Goal: Use online tool/utility: Utilize a website feature to perform a specific function

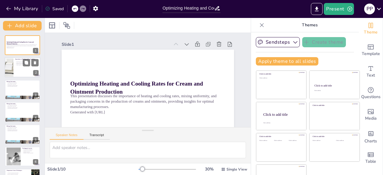
click at [5, 66] on div at bounding box center [9, 67] width 31 height 20
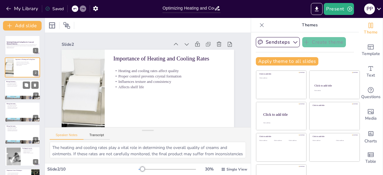
click at [22, 90] on div at bounding box center [22, 90] width 36 height 20
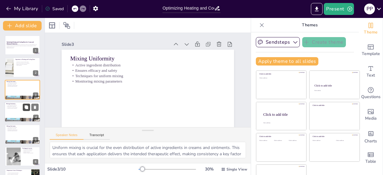
click at [26, 110] on button at bounding box center [26, 107] width 7 height 7
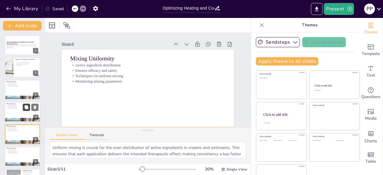
scroll to position [18, 0]
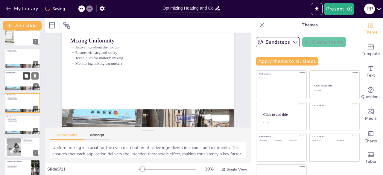
click at [23, 76] on button at bounding box center [26, 75] width 7 height 7
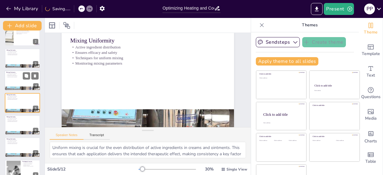
click at [13, 76] on p "Techniques for uniform mixing" at bounding box center [22, 75] width 32 height 1
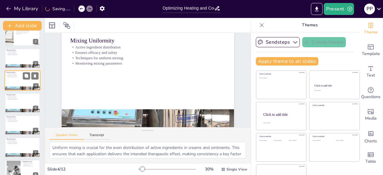
scroll to position [0, 0]
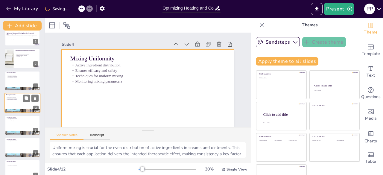
click at [14, 103] on div at bounding box center [22, 103] width 36 height 20
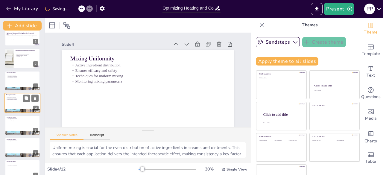
scroll to position [18, 0]
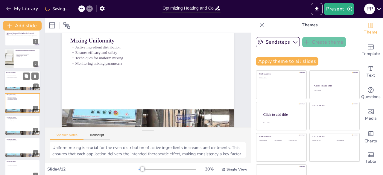
click at [11, 78] on div at bounding box center [22, 81] width 36 height 20
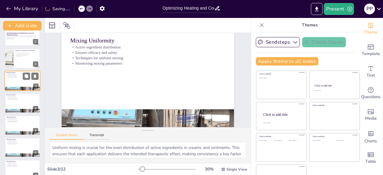
scroll to position [0, 0]
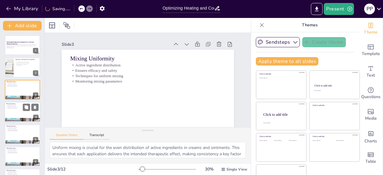
click at [11, 110] on div at bounding box center [22, 112] width 36 height 20
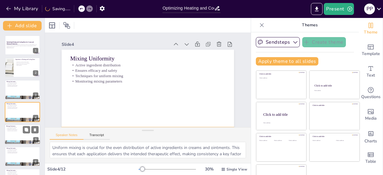
scroll to position [9, 0]
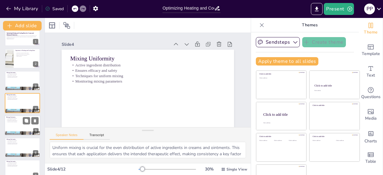
click at [13, 122] on div at bounding box center [22, 125] width 36 height 20
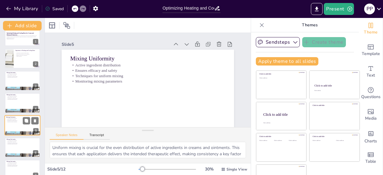
scroll to position [31, 0]
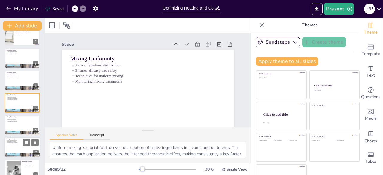
click at [15, 140] on p "Active ingredient distribution" at bounding box center [22, 140] width 32 height 1
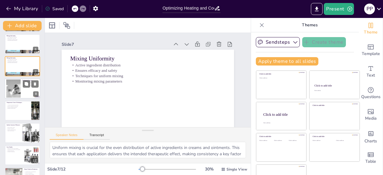
scroll to position [130, 0]
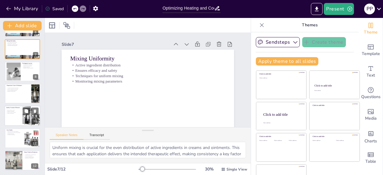
click at [14, 119] on div at bounding box center [22, 116] width 36 height 20
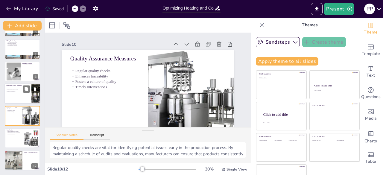
click at [10, 95] on div at bounding box center [22, 93] width 36 height 20
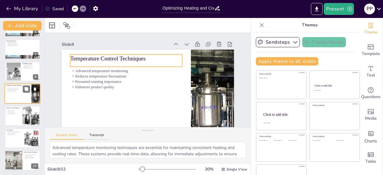
scroll to position [120, 0]
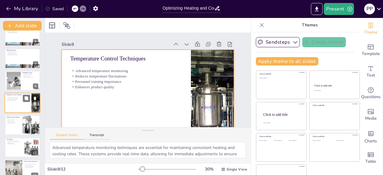
click at [25, 103] on div at bounding box center [22, 103] width 36 height 20
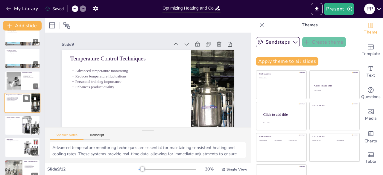
scroll to position [18, 0]
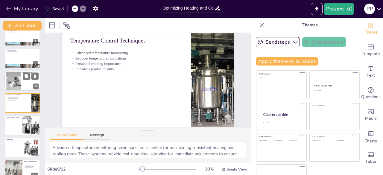
click at [16, 80] on div at bounding box center [13, 81] width 27 height 18
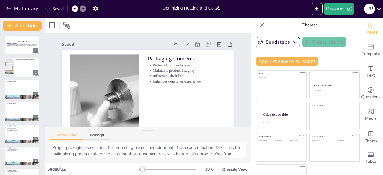
scroll to position [0, 0]
click at [15, 69] on div at bounding box center [22, 67] width 36 height 20
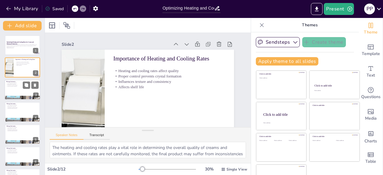
click at [12, 92] on div at bounding box center [22, 90] width 36 height 20
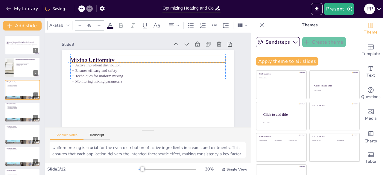
click at [72, 58] on p "Mixing Uniformity" at bounding box center [147, 60] width 155 height 8
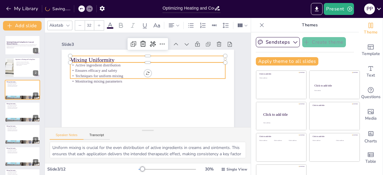
drag, startPoint x: 75, startPoint y: 68, endPoint x: 75, endPoint y: 61, distance: 6.9
click at [75, 64] on div "Active ingredient distribution Ensures efficacy and safety Techniques for unifo…" at bounding box center [147, 74] width 155 height 22
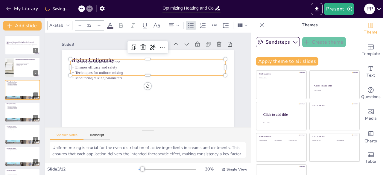
click at [110, 72] on p "Techniques for uniform mixing" at bounding box center [147, 72] width 155 height 5
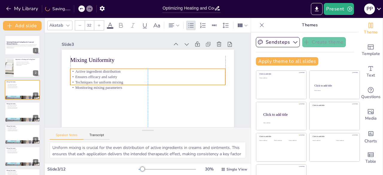
drag, startPoint x: 108, startPoint y: 63, endPoint x: 109, endPoint y: 73, distance: 9.6
click at [109, 73] on p "Active ingredient distribution" at bounding box center [147, 71] width 155 height 5
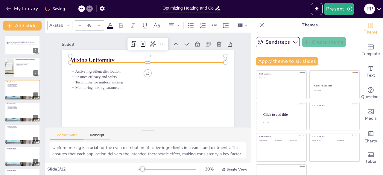
click at [107, 59] on p "Mixing Uniformity" at bounding box center [147, 60] width 155 height 8
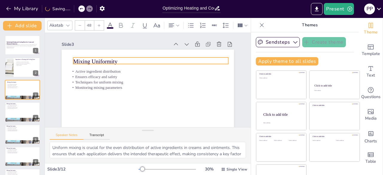
drag, startPoint x: 113, startPoint y: 60, endPoint x: 84, endPoint y: 59, distance: 28.4
click at [114, 61] on p "Mixing Uniformity" at bounding box center [150, 61] width 155 height 8
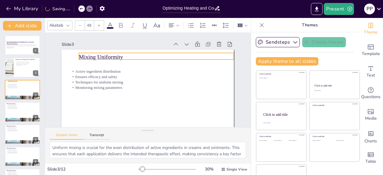
drag, startPoint x: 75, startPoint y: 58, endPoint x: 77, endPoint y: 50, distance: 8.6
click at [79, 53] on p "Mixing Uniformity" at bounding box center [156, 57] width 155 height 8
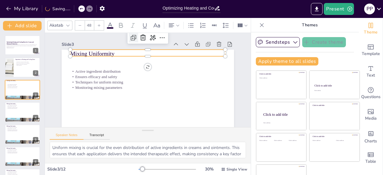
click at [133, 40] on icon at bounding box center [133, 37] width 7 height 7
click at [133, 40] on icon at bounding box center [134, 38] width 7 height 7
type input "48"
click at [178, 44] on icon at bounding box center [176, 44] width 6 height 6
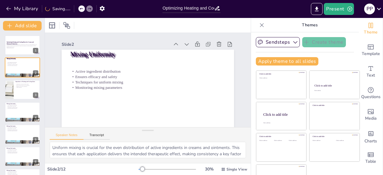
click at [178, 44] on icon at bounding box center [176, 44] width 6 height 6
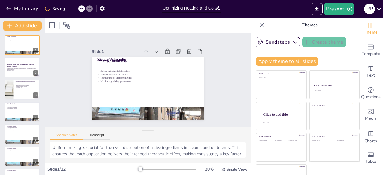
click at [169, 44] on div "Slide 1 Mixing Uniformity Active ingredient distribution Ensures efficacy and s…" at bounding box center [148, 80] width 112 height 80
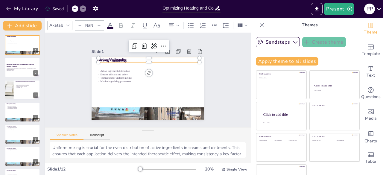
type input "48"
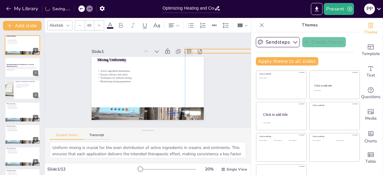
drag, startPoint x: 96, startPoint y: 58, endPoint x: 183, endPoint y: 49, distance: 87.0
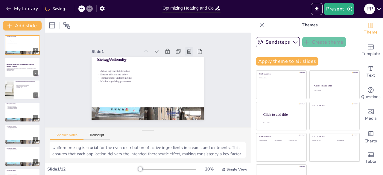
click at [187, 49] on icon at bounding box center [189, 51] width 4 height 5
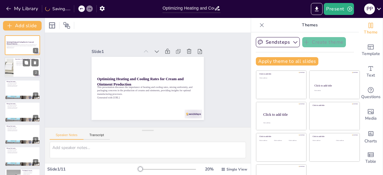
click at [20, 67] on div at bounding box center [22, 67] width 36 height 20
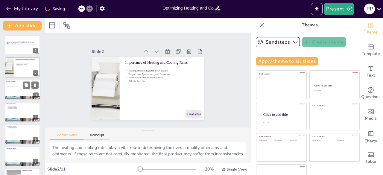
click at [19, 91] on div at bounding box center [22, 90] width 36 height 20
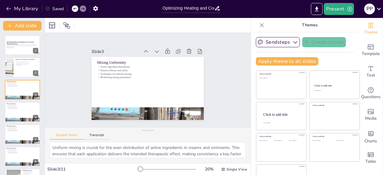
click at [140, 167] on div at bounding box center [167, 169] width 57 height 5
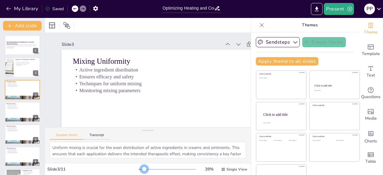
click at [139, 168] on div at bounding box center [167, 169] width 57 height 5
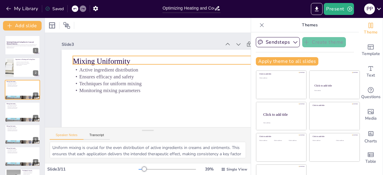
click at [90, 62] on p "Mixing Uniformity" at bounding box center [174, 61] width 202 height 10
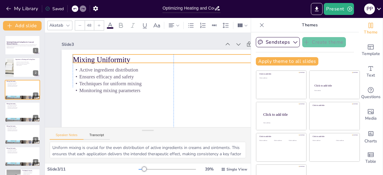
click at [127, 59] on p "Mixing Uniformity" at bounding box center [174, 59] width 202 height 10
click at [187, 45] on icon at bounding box center [187, 42] width 7 height 7
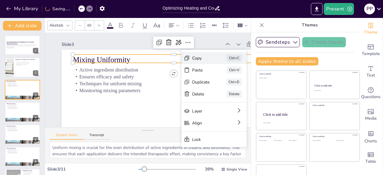
click at [187, 62] on div "Copy Ctrl+C" at bounding box center [213, 58] width 65 height 12
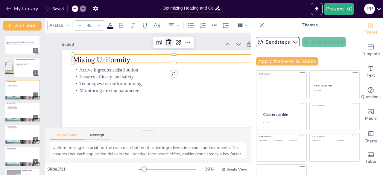
click at [166, 43] on icon at bounding box center [168, 42] width 7 height 7
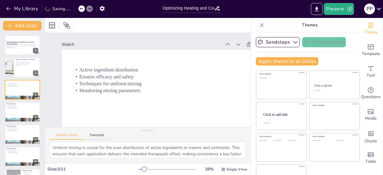
click at [29, 102] on div "Optimizing Heating and Cooling Rates for Cream and Ointment Production This pre…" at bounding box center [22, 156] width 45 height 242
click at [29, 104] on button at bounding box center [26, 107] width 7 height 7
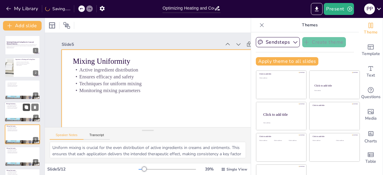
scroll to position [33, 0]
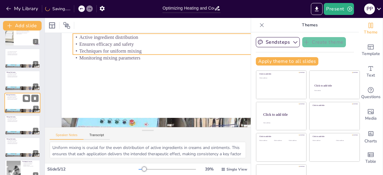
click at [10, 99] on p "Monitoring mixing parameters" at bounding box center [22, 99] width 32 height 1
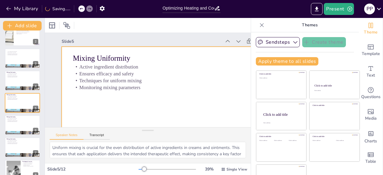
scroll to position [0, 0]
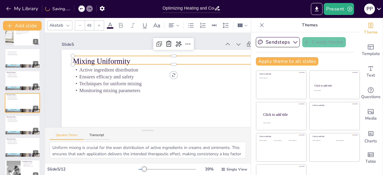
click at [91, 61] on p "Mixing Uniformity" at bounding box center [174, 61] width 202 height 10
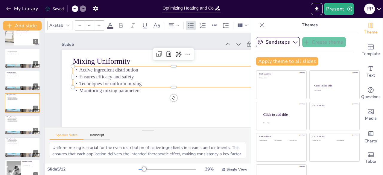
type input "32"
click at [85, 73] on p "Ensures efficacy and safety" at bounding box center [174, 76] width 202 height 7
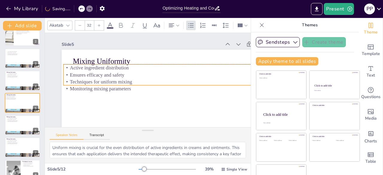
drag, startPoint x: 82, startPoint y: 69, endPoint x: 73, endPoint y: 69, distance: 9.0
click at [73, 69] on p "Active ingredient distribution" at bounding box center [164, 67] width 202 height 7
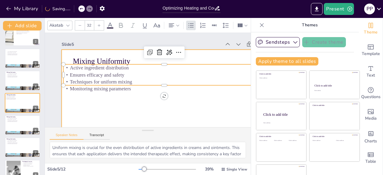
click at [75, 95] on div at bounding box center [174, 113] width 224 height 126
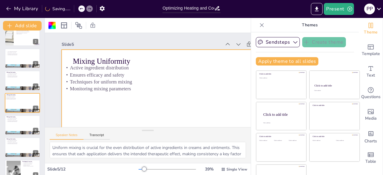
click at [75, 95] on div at bounding box center [174, 113] width 224 height 126
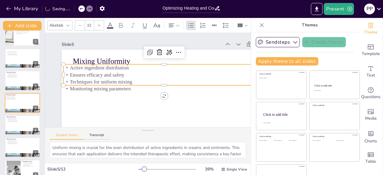
click at [75, 91] on p "Monitoring mixing parameters" at bounding box center [164, 88] width 202 height 7
click at [163, 97] on div "Mixing Uniformity Active ingredient distribution Ensures efficacy and safety Te…" at bounding box center [174, 113] width 224 height 126
click at [83, 10] on icon at bounding box center [83, 9] width 4 height 4
click at [77, 10] on icon at bounding box center [75, 9] width 4 height 4
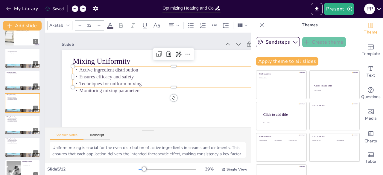
click at [77, 10] on icon at bounding box center [75, 9] width 4 height 4
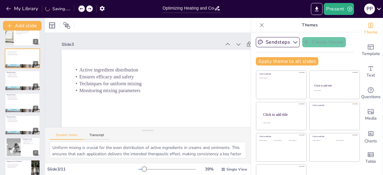
click at [77, 10] on div "My Library Saving......" at bounding box center [54, 8] width 108 height 11
click at [82, 8] on icon at bounding box center [82, 9] width 4 height 4
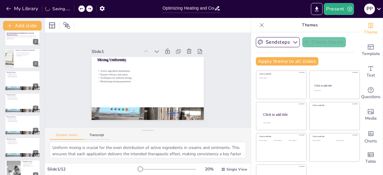
click at [82, 8] on icon at bounding box center [82, 9] width 4 height 4
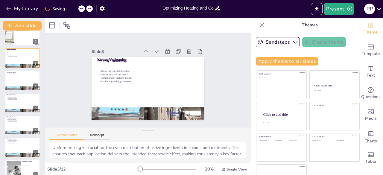
click at [82, 8] on icon at bounding box center [82, 9] width 4 height 4
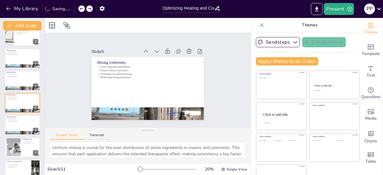
click at [82, 8] on icon at bounding box center [82, 9] width 4 height 4
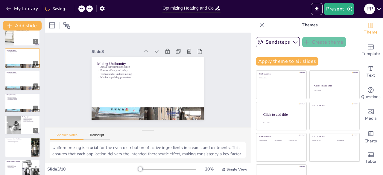
click at [82, 8] on icon at bounding box center [82, 9] width 4 height 4
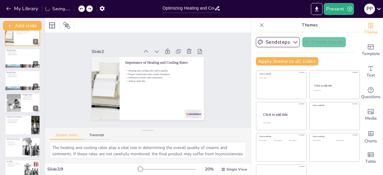
click at [83, 9] on icon at bounding box center [82, 9] width 4 height 4
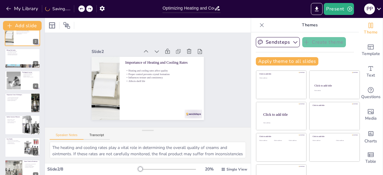
click at [83, 9] on icon at bounding box center [82, 9] width 4 height 4
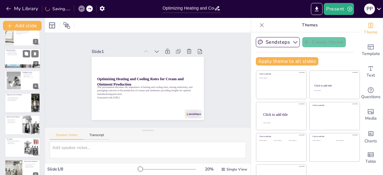
click at [18, 51] on p "Active ingredient distribution" at bounding box center [22, 51] width 32 height 1
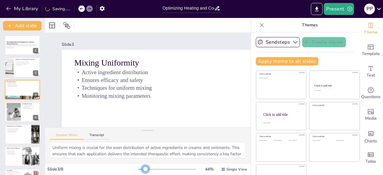
click at [139, 168] on div at bounding box center [167, 169] width 57 height 5
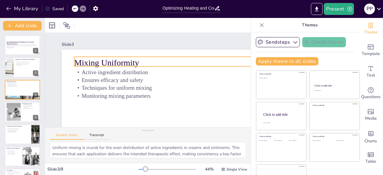
click at [83, 68] on div "Mixing Uniformity Active ingredient distribution Ensures efficacy and safety Te…" at bounding box center [188, 121] width 253 height 142
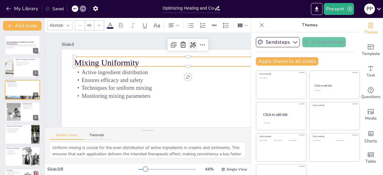
click at [192, 44] on icon at bounding box center [192, 44] width 7 height 7
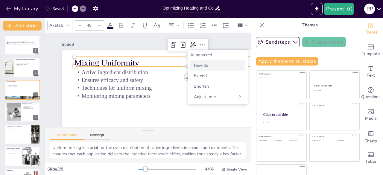
click at [198, 63] on span "Rewrite" at bounding box center [201, 66] width 14 height 6
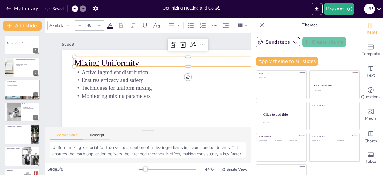
click at [126, 59] on p "Mixing Uniformity" at bounding box center [187, 63] width 227 height 12
click at [127, 62] on p "Mixing Uniformity" at bounding box center [187, 63] width 227 height 12
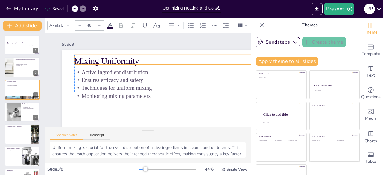
click at [142, 58] on p "Mixing Uniformity" at bounding box center [187, 61] width 227 height 12
click at [204, 42] on icon at bounding box center [202, 43] width 7 height 7
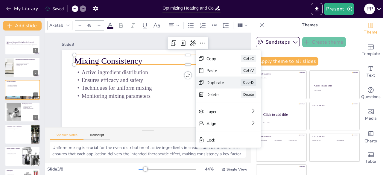
click at [226, 88] on div "Copy Ctrl+C Paste Ctrl+V Duplicate Ctrl+D Delete Delete Layer Align Lock" at bounding box center [228, 99] width 65 height 93
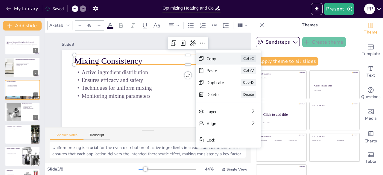
click at [218, 63] on div "Copy Ctrl+C" at bounding box center [228, 59] width 65 height 12
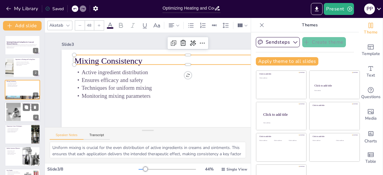
click at [27, 113] on div at bounding box center [22, 112] width 36 height 20
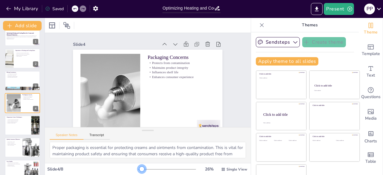
click at [139, 168] on div at bounding box center [167, 169] width 57 height 5
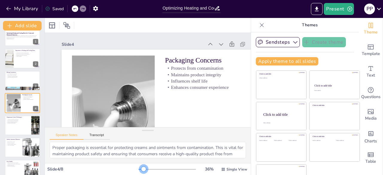
click at [141, 168] on div at bounding box center [143, 169] width 5 height 5
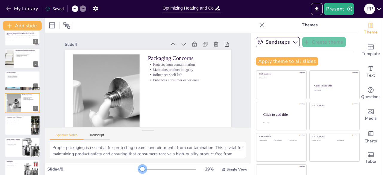
click at [140, 168] on div at bounding box center [142, 169] width 5 height 5
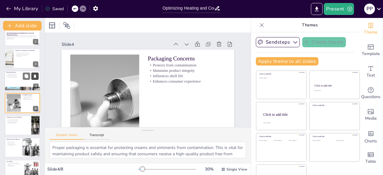
click at [36, 75] on icon at bounding box center [35, 76] width 2 height 3
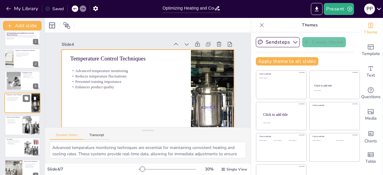
click at [24, 104] on div at bounding box center [22, 103] width 36 height 20
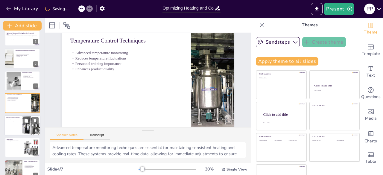
click at [22, 119] on div at bounding box center [22, 125] width 36 height 20
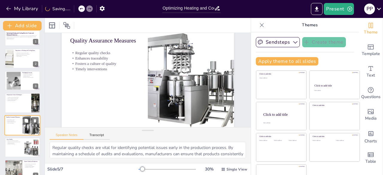
scroll to position [0, 0]
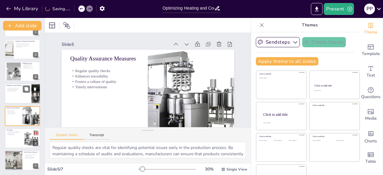
click at [20, 99] on div at bounding box center [22, 93] width 36 height 20
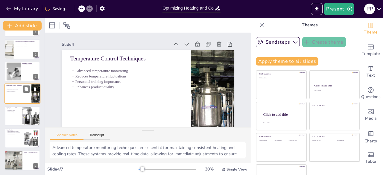
scroll to position [9, 0]
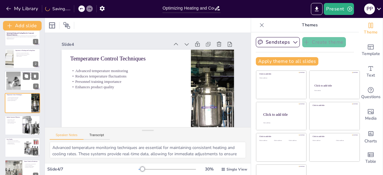
click at [19, 77] on div at bounding box center [13, 81] width 27 height 18
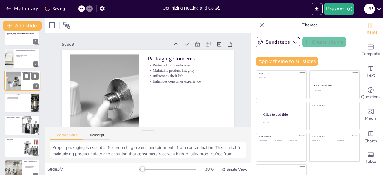
scroll to position [0, 0]
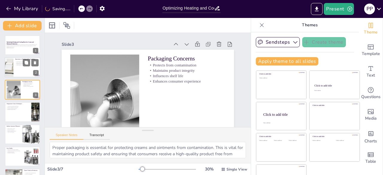
click at [18, 66] on div at bounding box center [22, 67] width 36 height 20
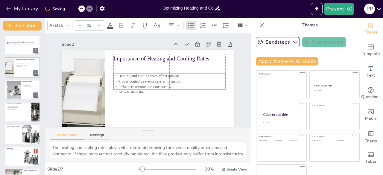
drag, startPoint x: 120, startPoint y: 67, endPoint x: 120, endPoint y: 73, distance: 5.7
click at [120, 73] on div at bounding box center [148, 98] width 172 height 97
click at [227, 43] on icon at bounding box center [230, 44] width 6 height 6
